Goal: Task Accomplishment & Management: Manage account settings

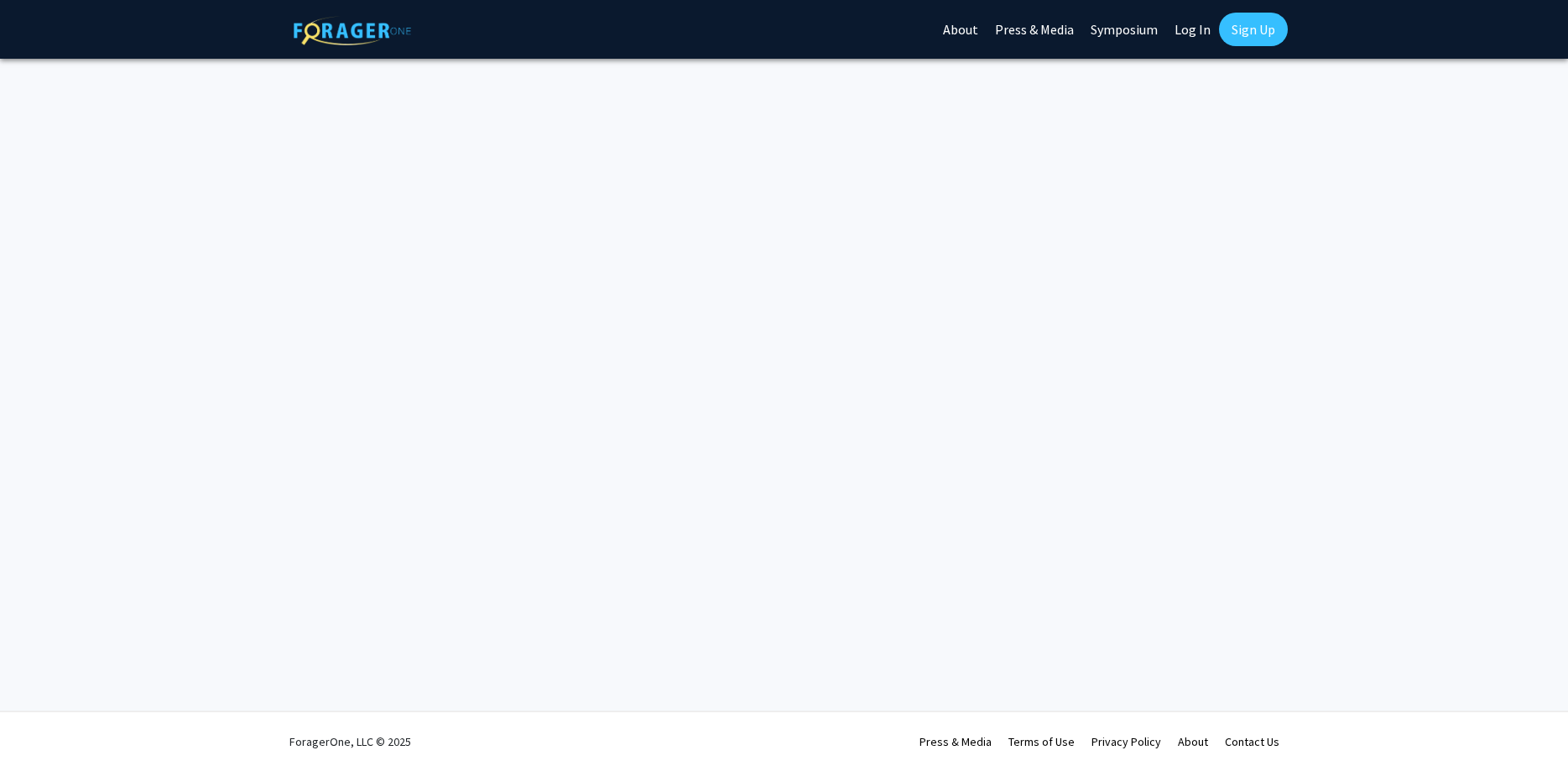
click at [1198, 32] on link "Log In" at bounding box center [1193, 29] width 53 height 59
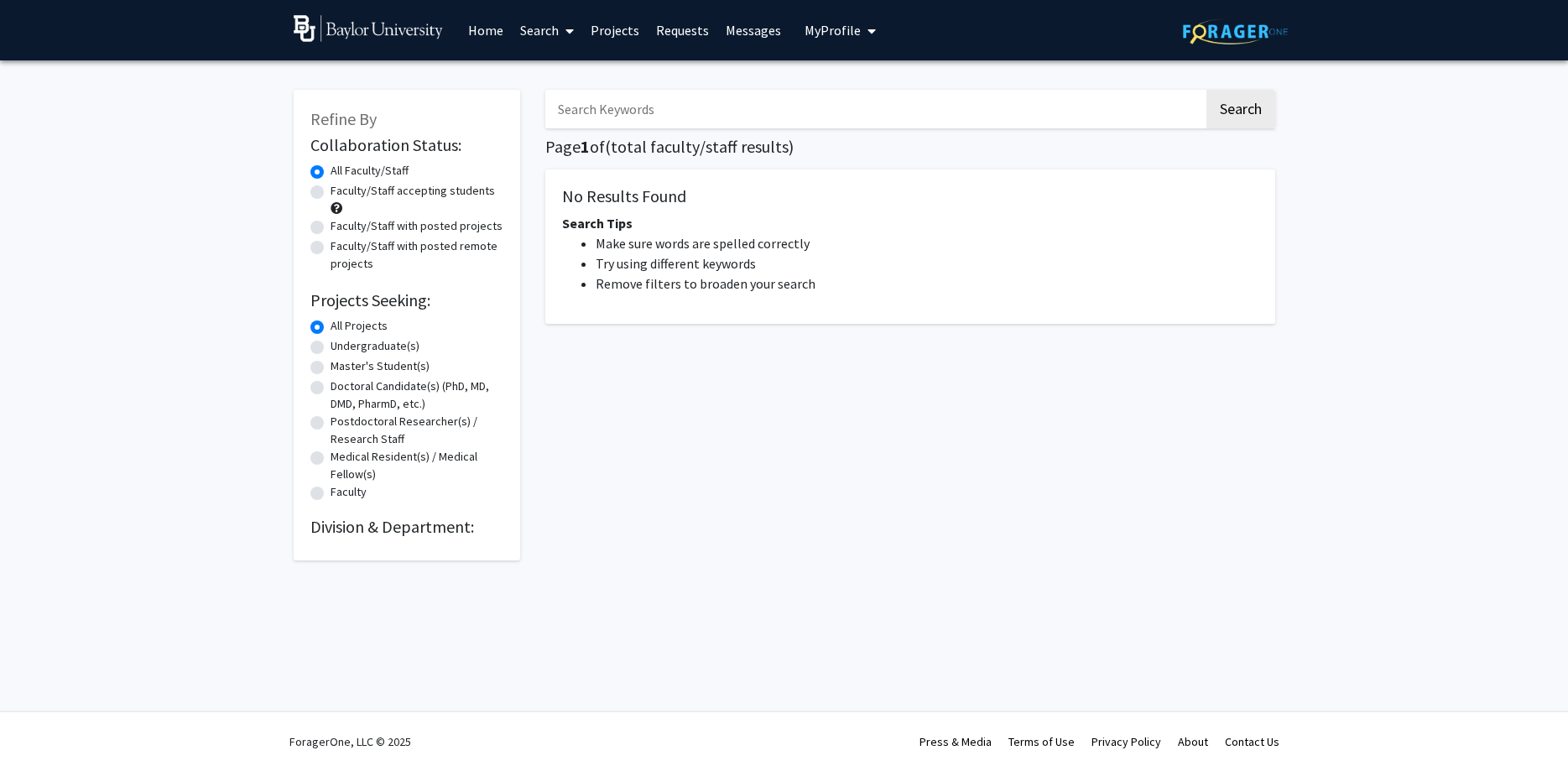
click at [624, 29] on link "Projects" at bounding box center [615, 30] width 65 height 59
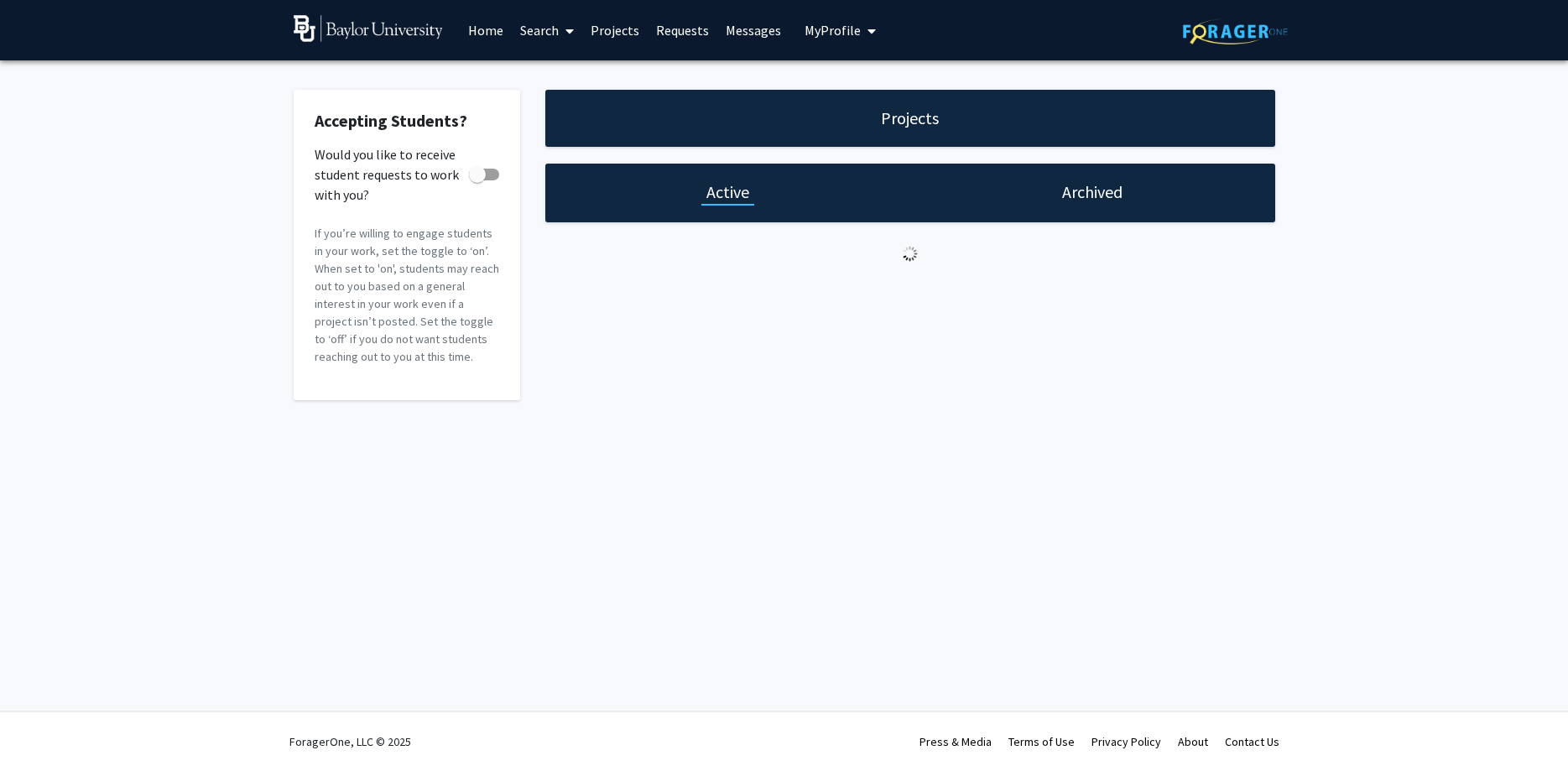
click at [485, 179] on span at bounding box center [477, 174] width 17 height 17
click at [477, 180] on input "Would you like to receive student requests to work with you?" at bounding box center [476, 180] width 1 height 1
checkbox input "true"
click at [1070, 197] on h1 "Archived" at bounding box center [1093, 192] width 61 height 24
click at [729, 203] on h1 "Active" at bounding box center [728, 192] width 43 height 24
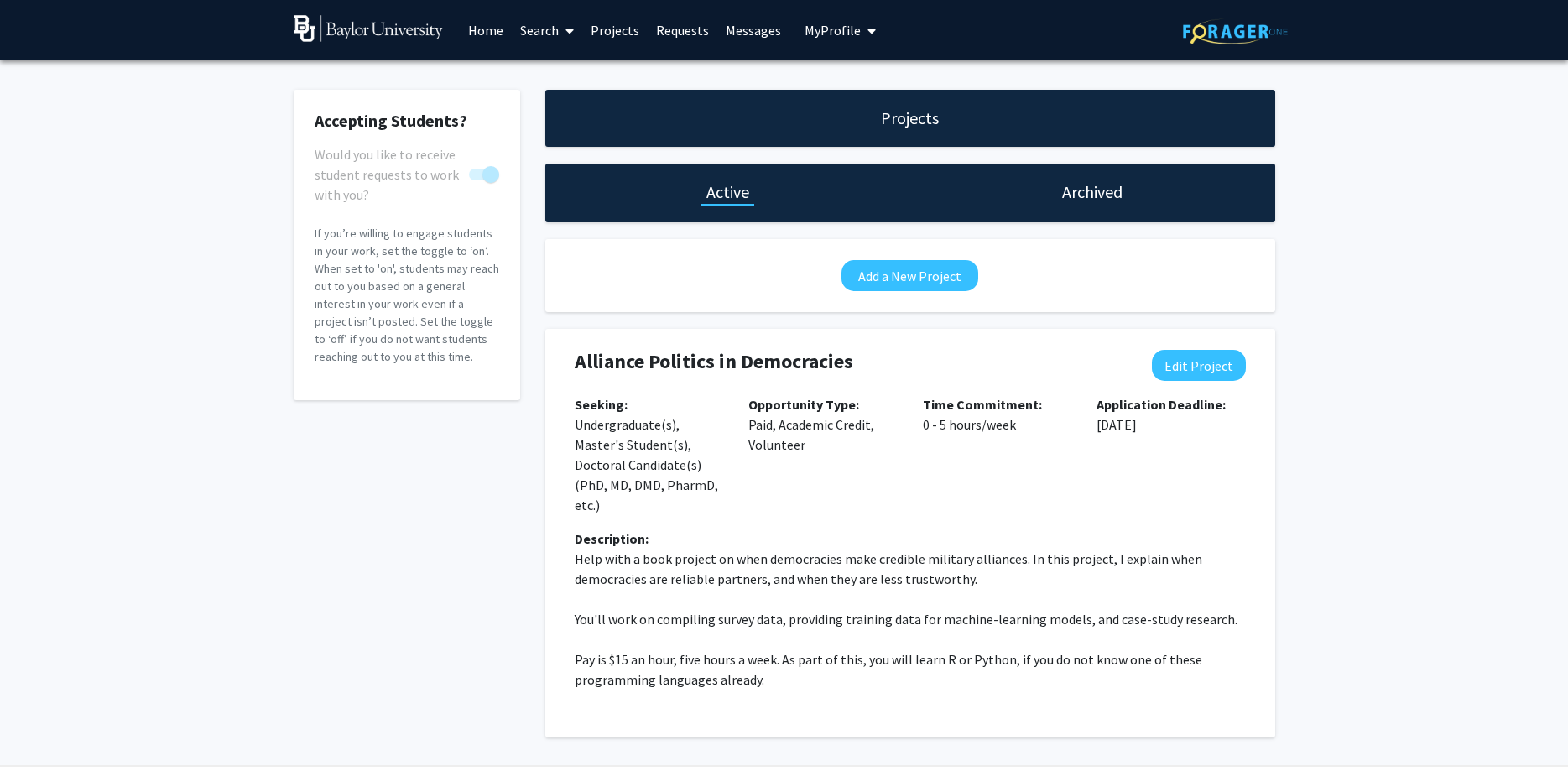
click at [1102, 195] on h1 "Archived" at bounding box center [1093, 192] width 61 height 24
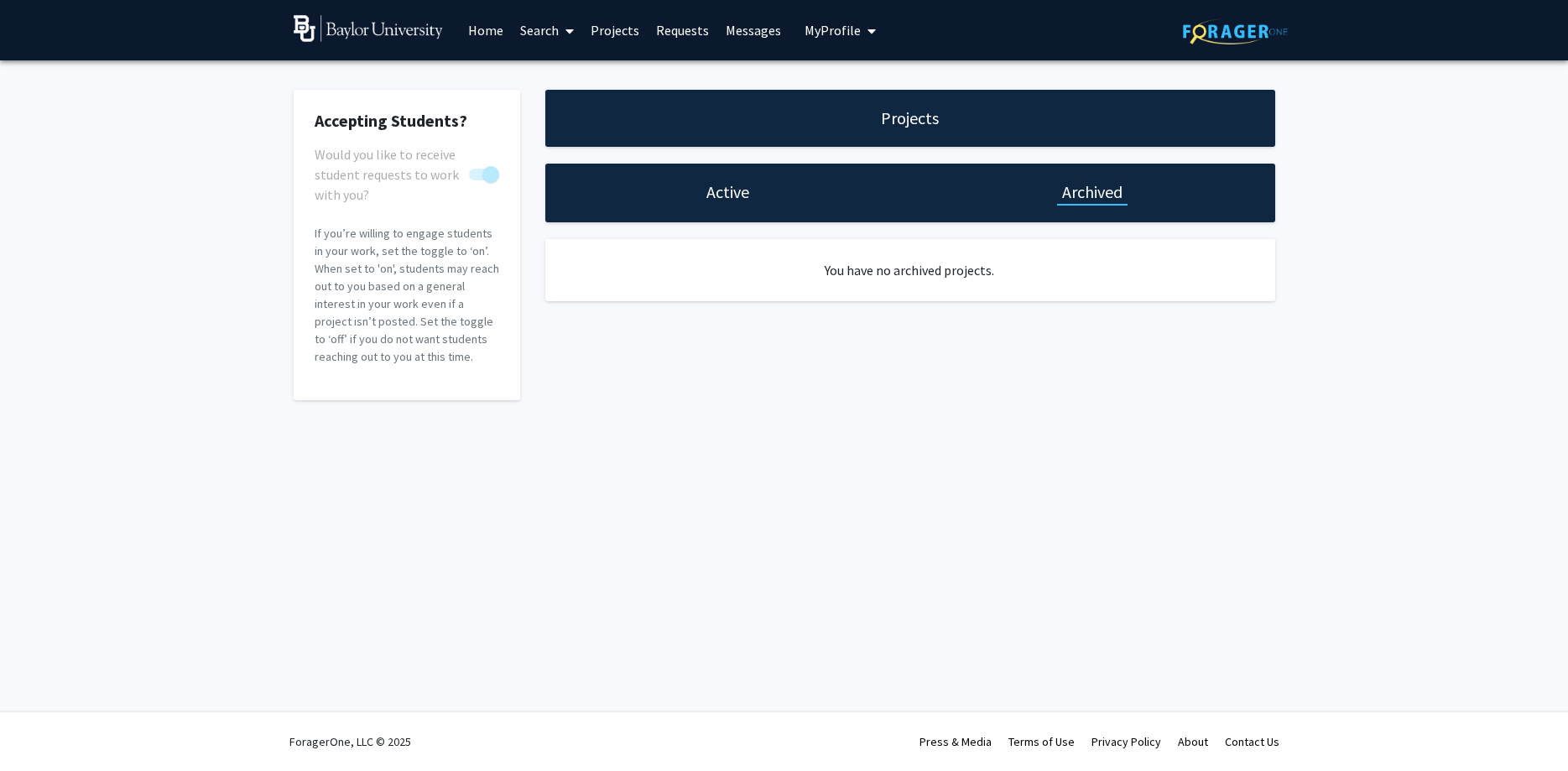
click at [715, 185] on h1 "Active" at bounding box center [728, 192] width 43 height 24
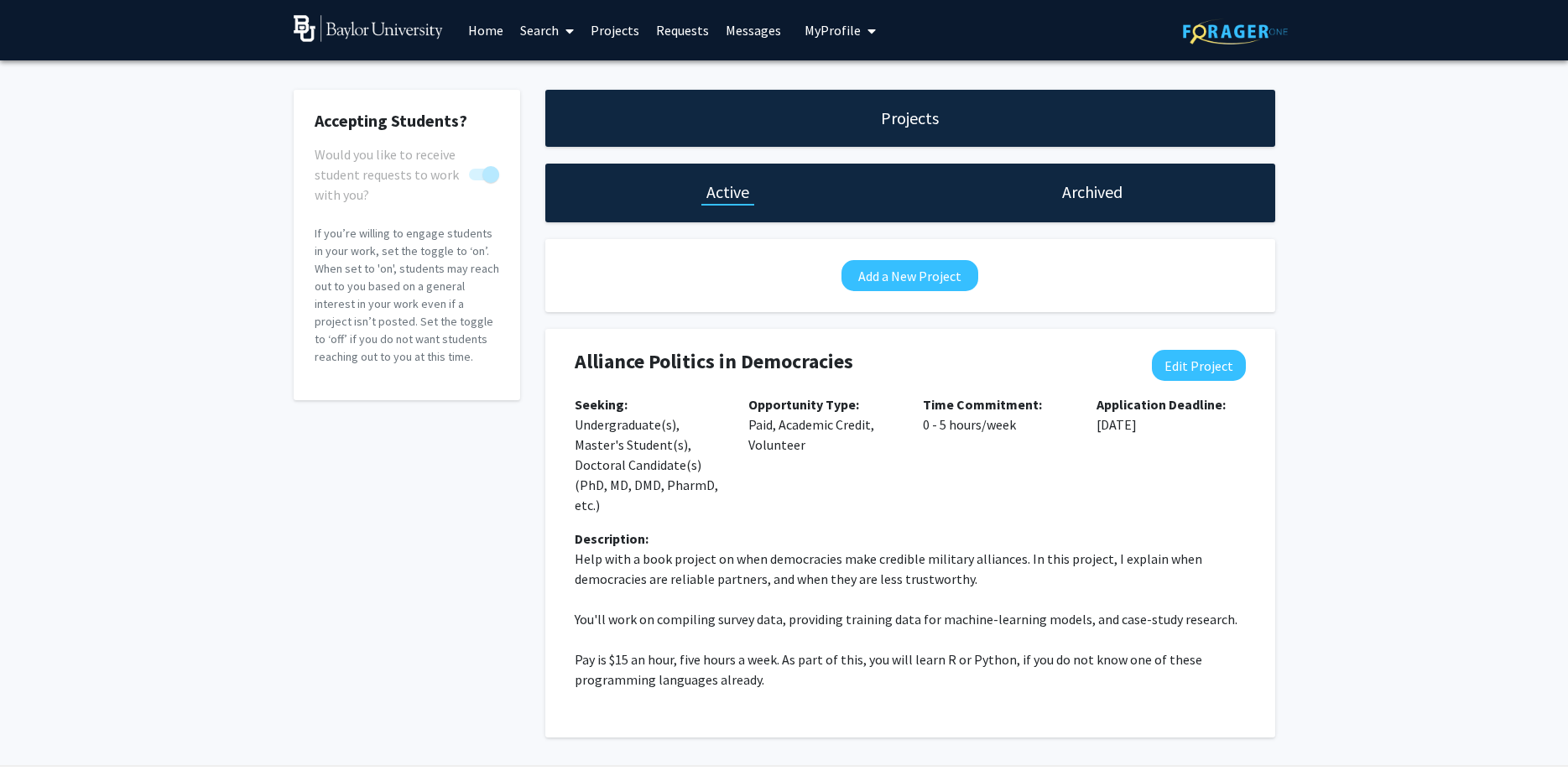
click at [738, 32] on link "Messages" at bounding box center [753, 30] width 72 height 59
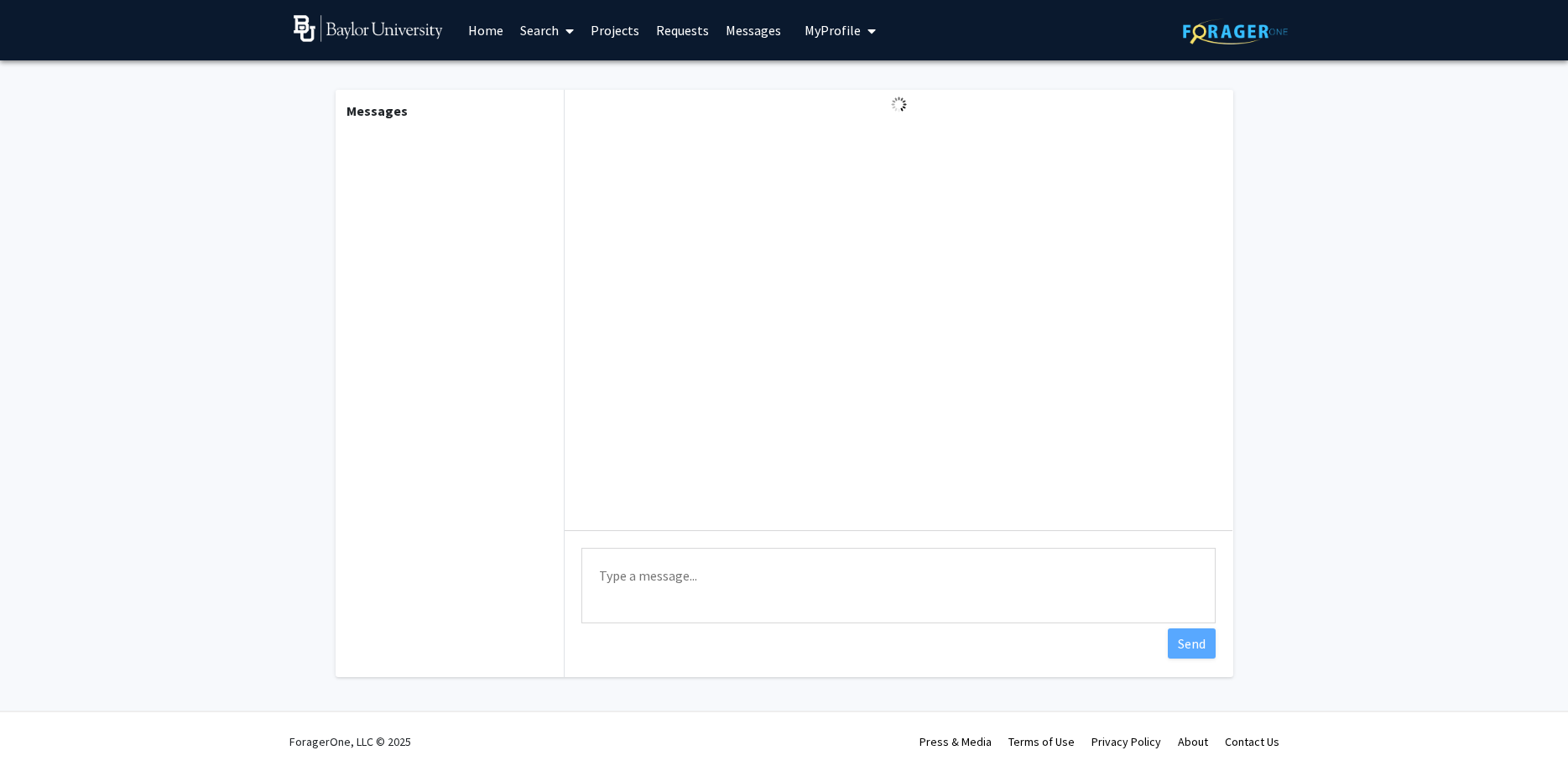
click at [337, 220] on div "Messages" at bounding box center [449, 383] width 231 height 587
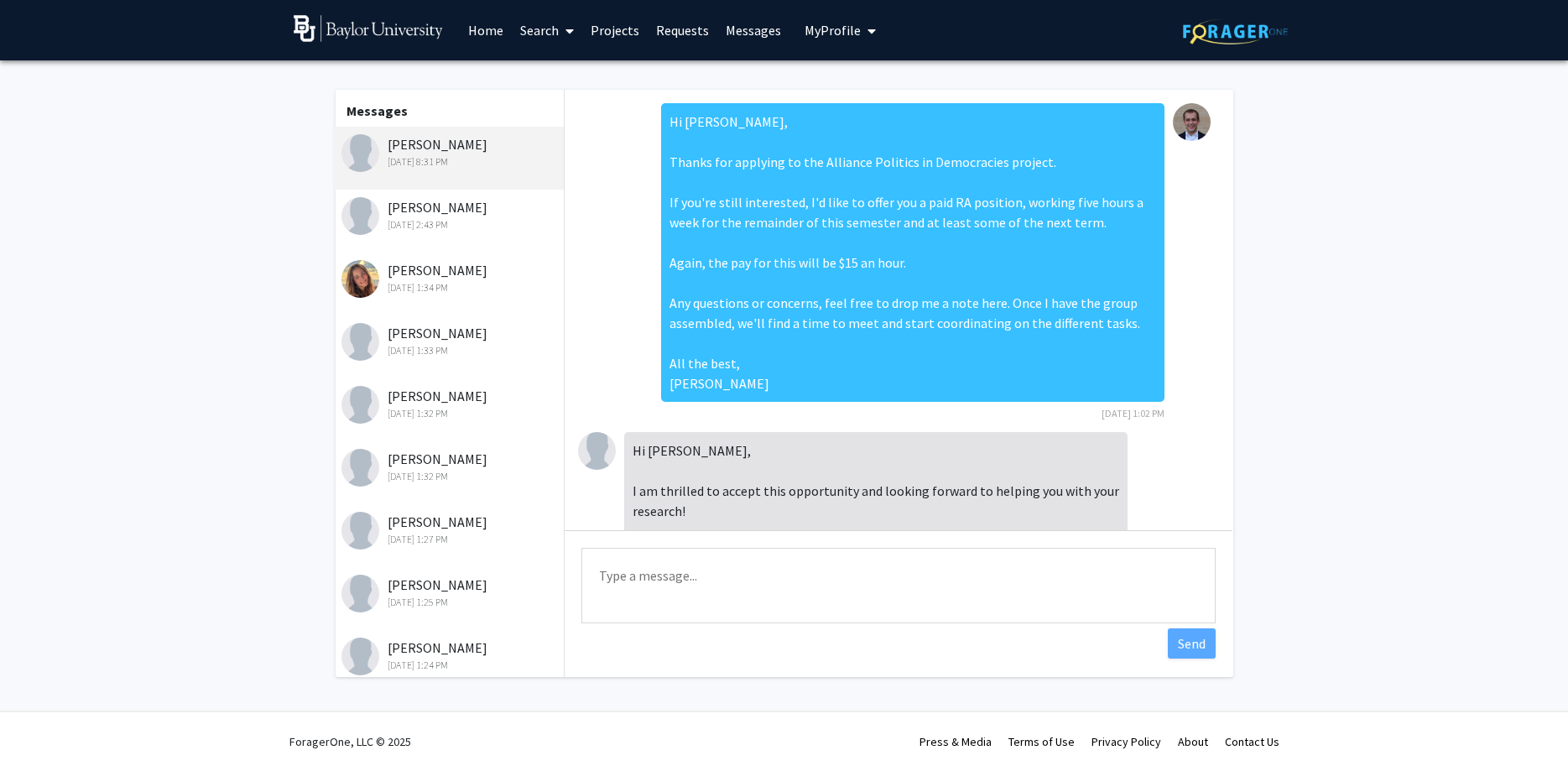
scroll to position [83, 0]
